Goal: Navigation & Orientation: Find specific page/section

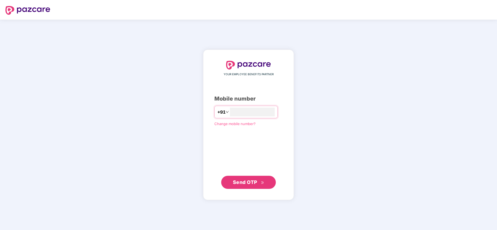
type input "**********"
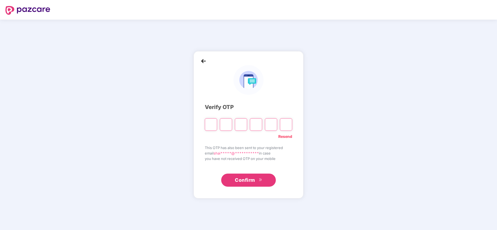
type input "*"
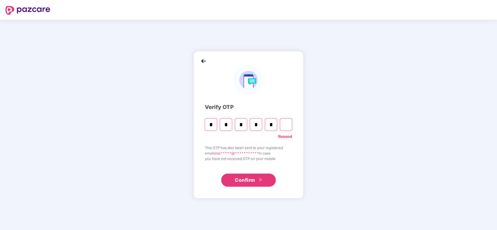
type input "*"
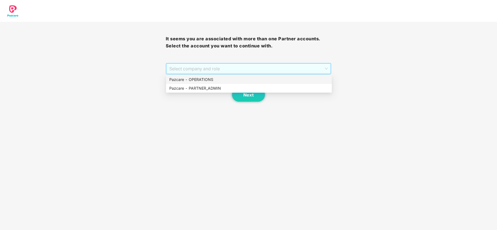
click at [209, 71] on span "Select company and role" at bounding box center [248, 69] width 159 height 10
click at [193, 89] on div "Pazcare - PARTNER_ADMIN" at bounding box center [248, 88] width 159 height 6
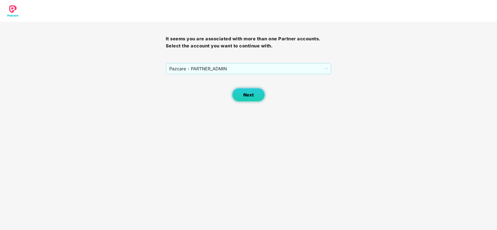
click at [244, 97] on span "Next" at bounding box center [248, 95] width 10 height 5
